Goal: Check status: Check status

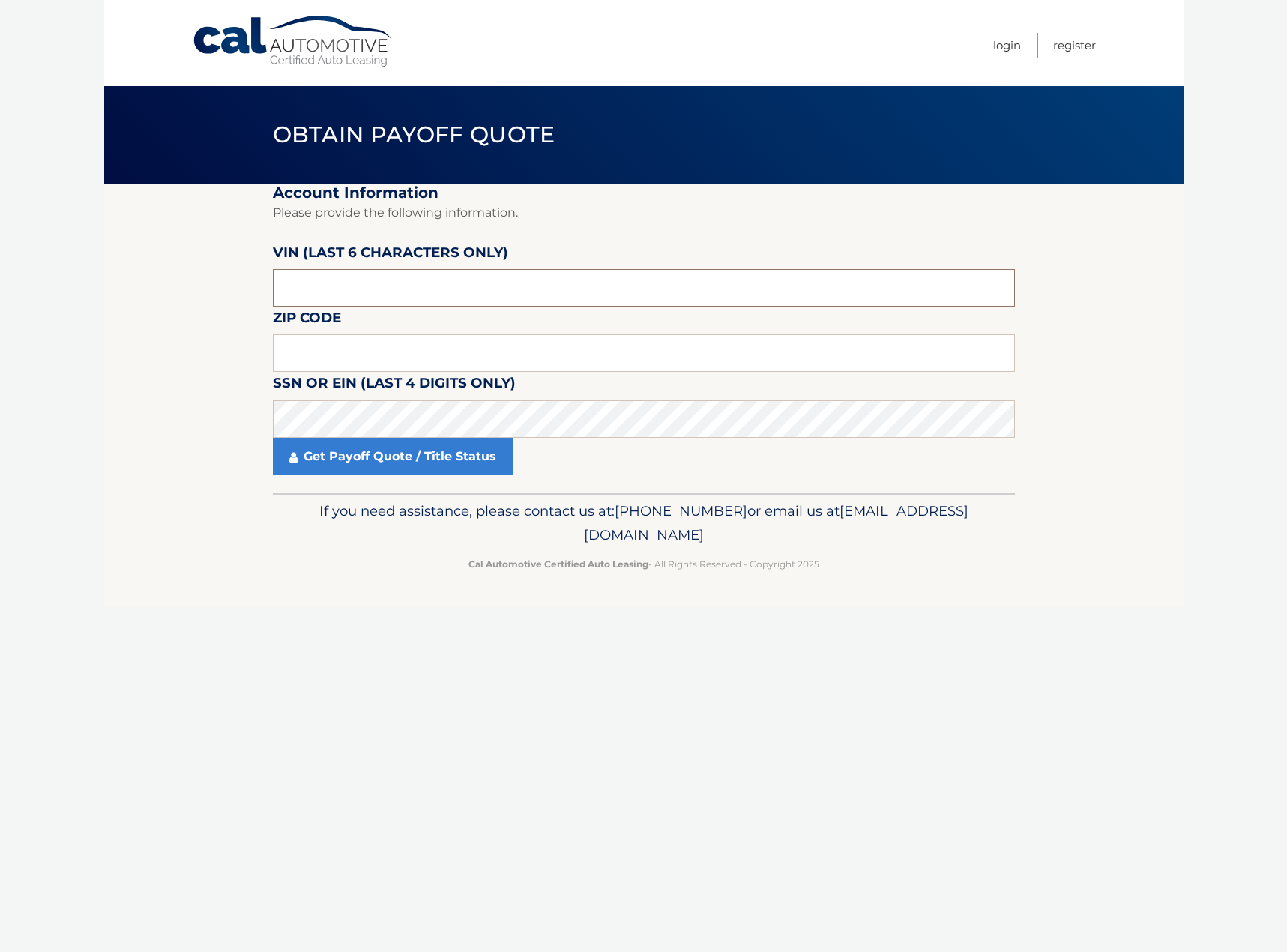
click at [350, 297] on input "text" at bounding box center [644, 288] width 742 height 38
type input "635510"
type input "08046"
click at [382, 462] on link "Get Payoff Quote / Title Status" at bounding box center [392, 457] width 240 height 38
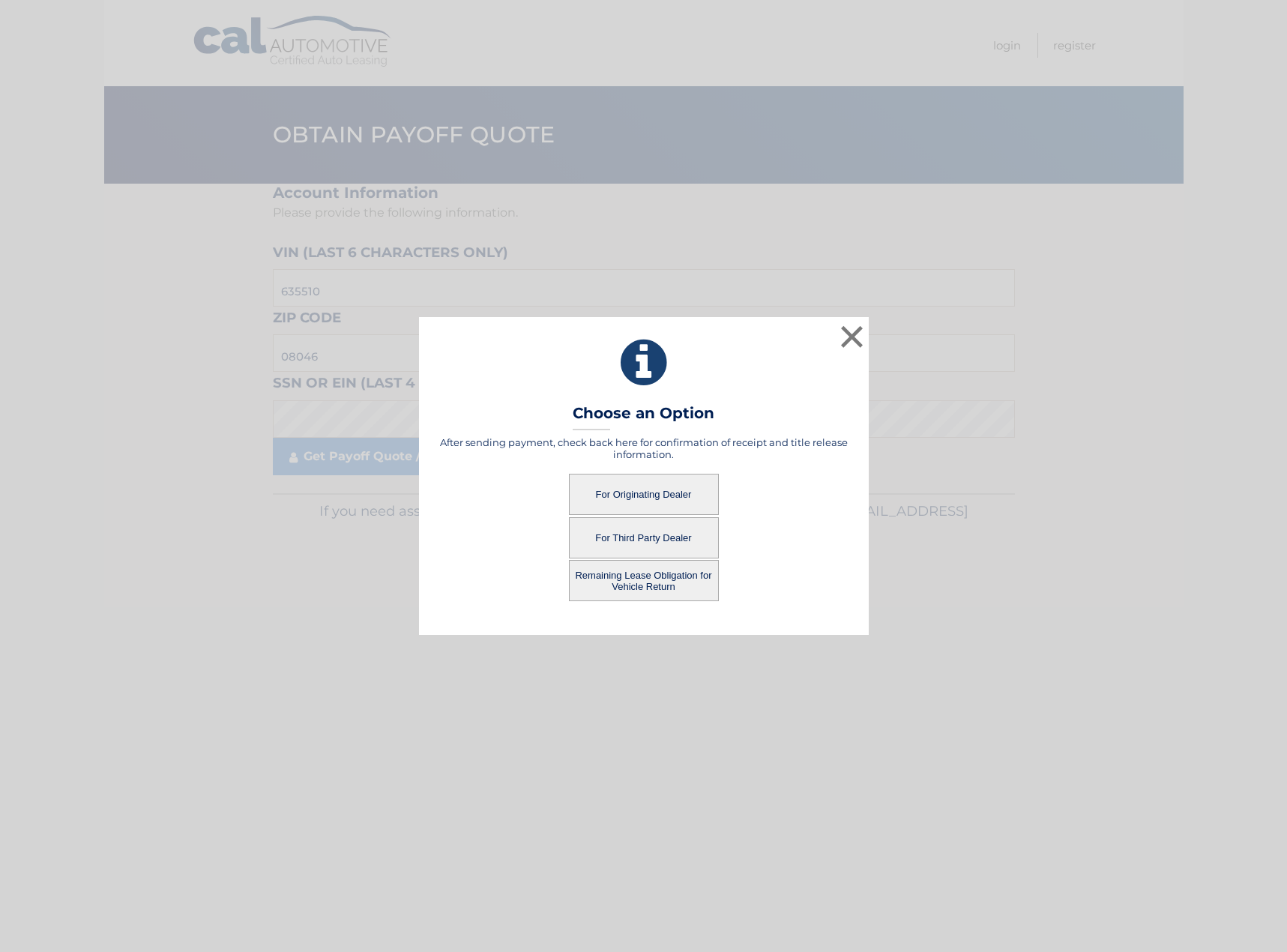
click at [633, 493] on button "For Originating Dealer" at bounding box center [644, 494] width 150 height 42
click at [637, 497] on button "For Originating Dealer" at bounding box center [644, 494] width 150 height 42
